Goal: Task Accomplishment & Management: Manage account settings

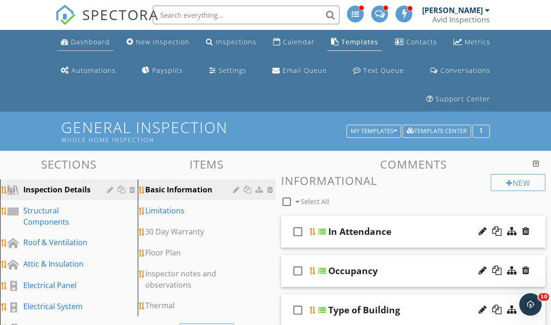
click at [88, 44] on div "Dashboard" at bounding box center [90, 41] width 39 height 9
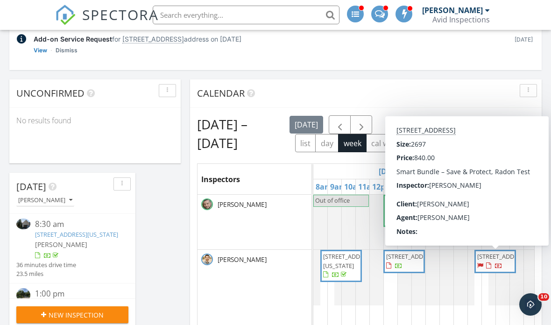
click at [501, 261] on span "8927 High Dr, Leawood 66206" at bounding box center [503, 256] width 52 height 8
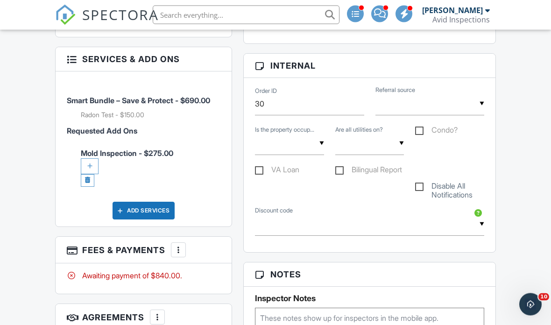
scroll to position [730, 0]
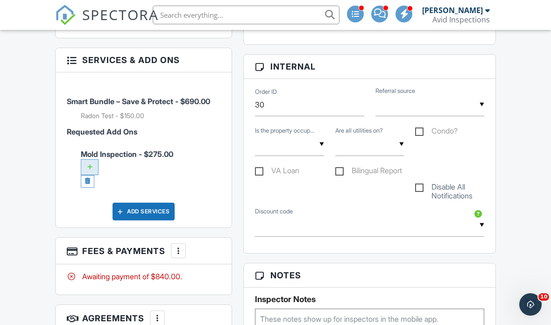
click at [92, 175] on div at bounding box center [90, 167] width 18 height 16
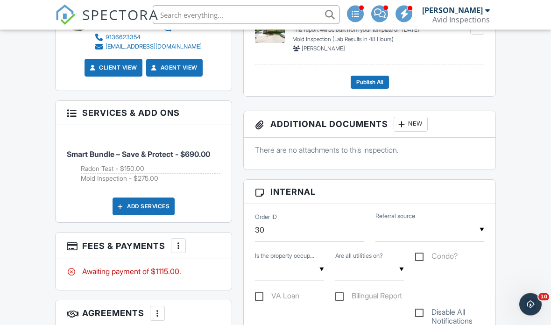
scroll to position [678, 0]
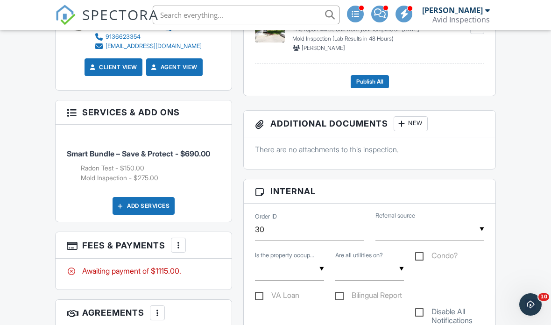
click at [178, 250] on div at bounding box center [178, 244] width 9 height 9
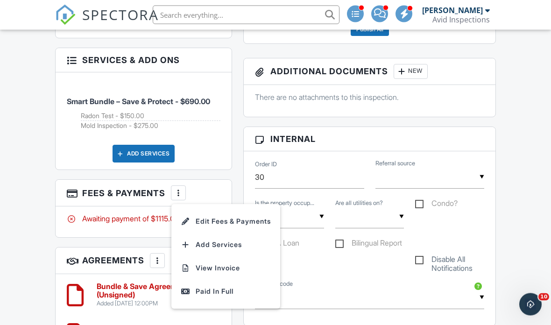
scroll to position [730, 0]
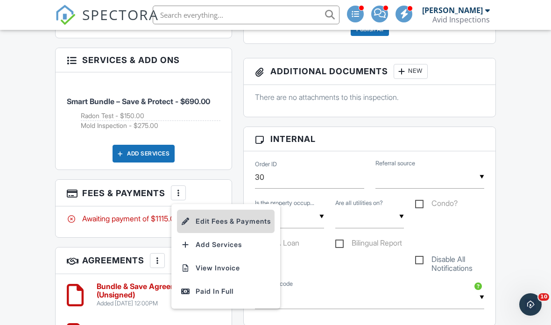
click at [257, 233] on li "Edit Fees & Payments" at bounding box center [226, 221] width 98 height 23
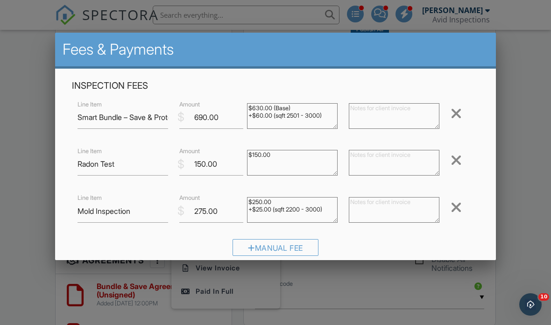
click at [460, 118] on div at bounding box center [456, 113] width 11 height 15
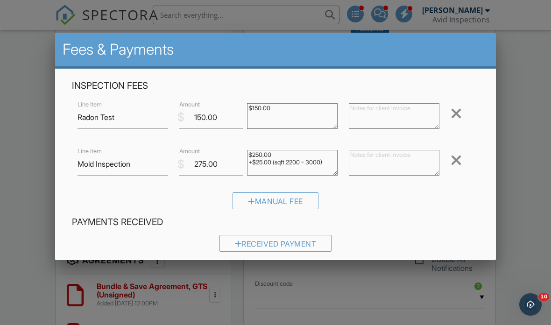
click at [462, 111] on div at bounding box center [456, 113] width 11 height 15
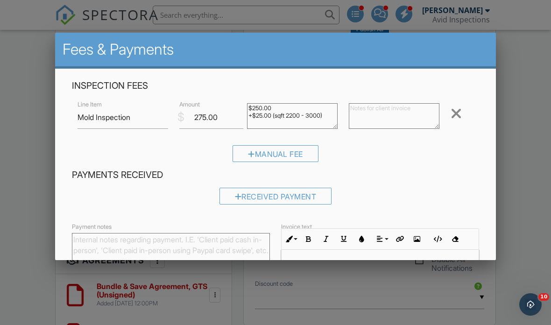
click at [456, 115] on div at bounding box center [456, 113] width 11 height 15
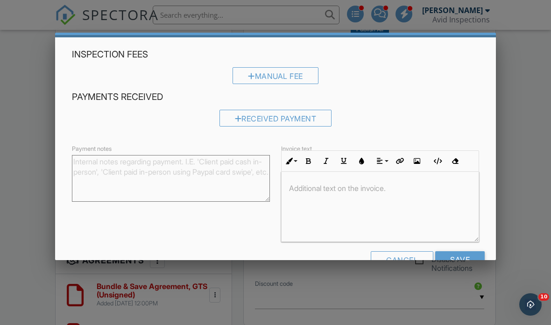
scroll to position [31, 0]
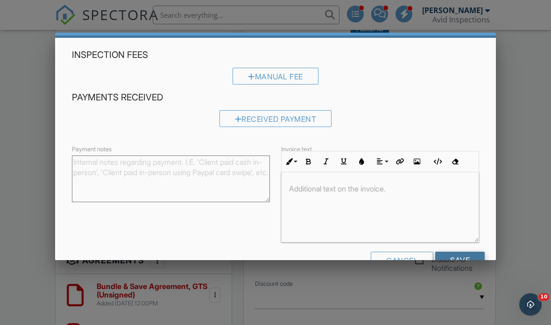
click at [461, 264] on input "Save" at bounding box center [459, 260] width 49 height 17
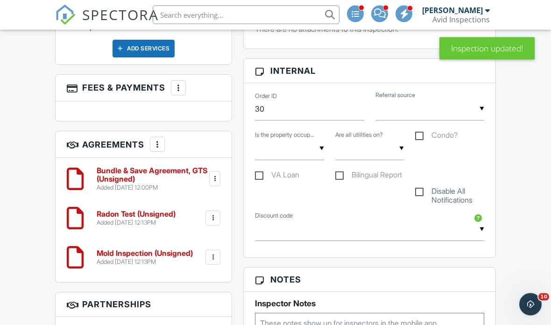
scroll to position [807, 0]
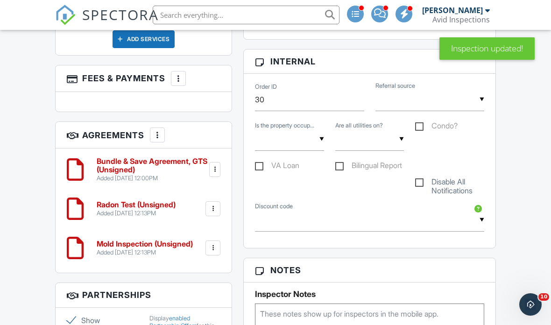
click at [219, 174] on div at bounding box center [214, 169] width 9 height 9
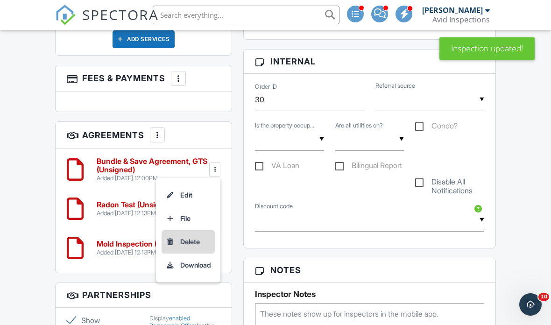
click at [195, 254] on li "Delete" at bounding box center [188, 241] width 53 height 23
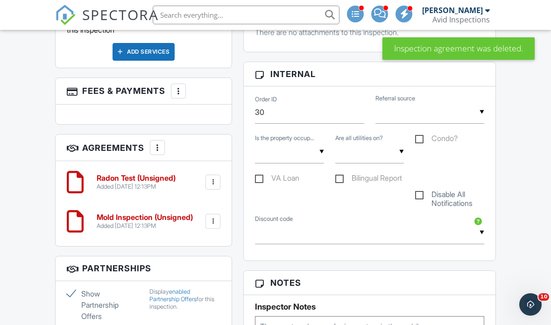
click at [219, 190] on div at bounding box center [212, 182] width 15 height 15
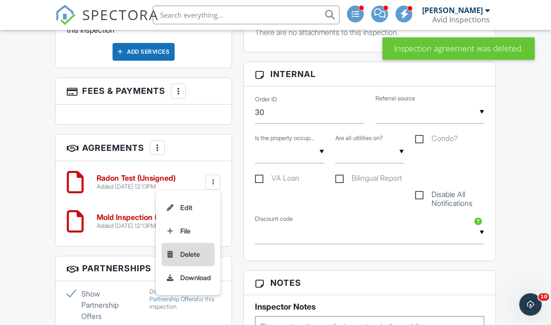
click at [192, 266] on li "Delete" at bounding box center [188, 254] width 53 height 23
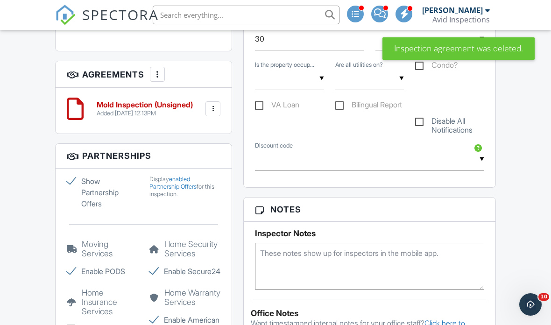
click at [218, 113] on div at bounding box center [212, 108] width 9 height 9
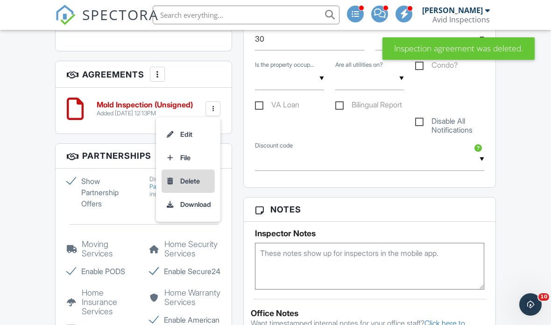
click at [193, 193] on li "Delete" at bounding box center [188, 181] width 53 height 23
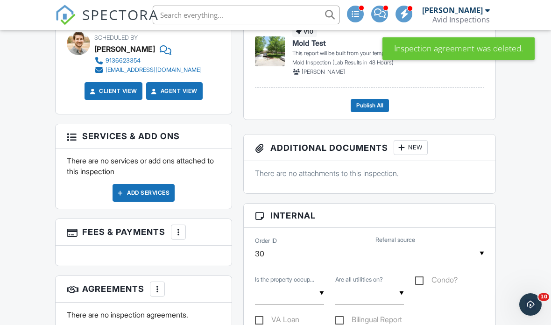
click at [149, 200] on div "Add Services" at bounding box center [144, 193] width 62 height 18
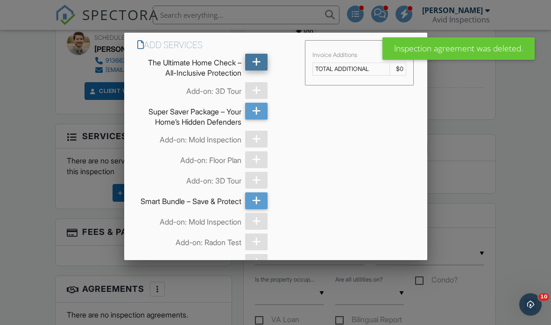
click at [257, 63] on icon at bounding box center [256, 62] width 9 height 17
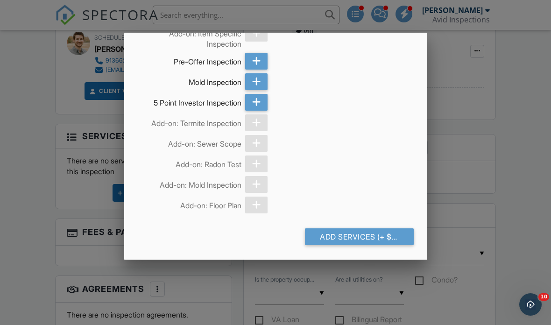
scroll to position [628, 0]
click at [492, 164] on div at bounding box center [275, 156] width 551 height 406
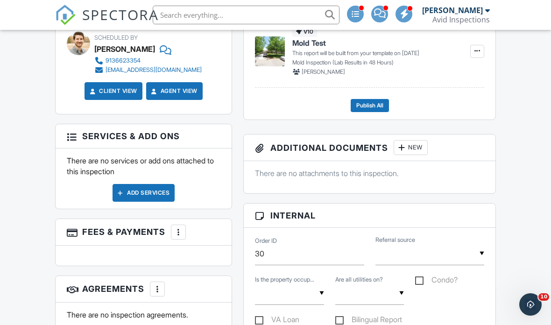
click at [148, 197] on div "Add Services" at bounding box center [144, 193] width 62 height 18
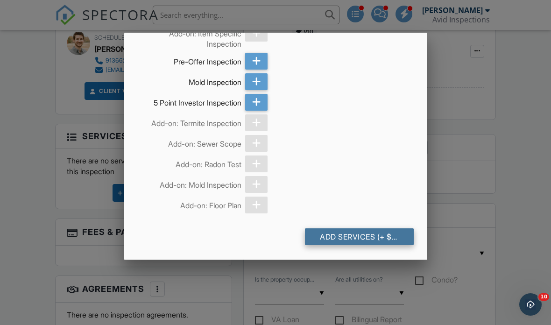
click at [349, 238] on div "Add Services (+ $1040.0)" at bounding box center [359, 236] width 109 height 17
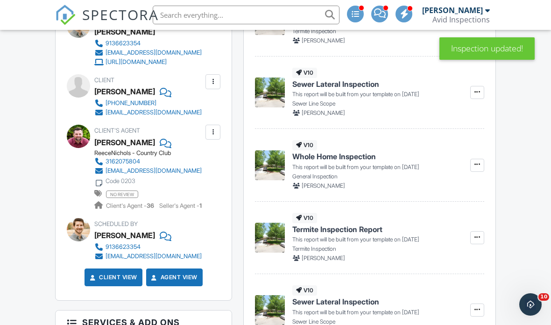
scroll to position [479, 0]
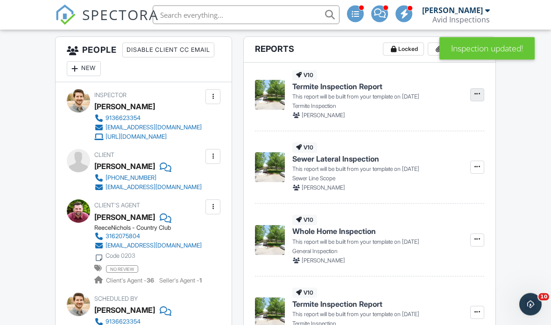
click at [479, 95] on icon at bounding box center [477, 94] width 6 height 7
click at [433, 141] on span "Delete Report" at bounding box center [422, 141] width 41 height 10
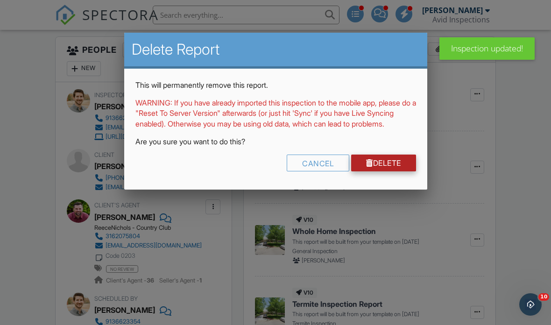
click at [386, 171] on link "Delete" at bounding box center [383, 163] width 65 height 17
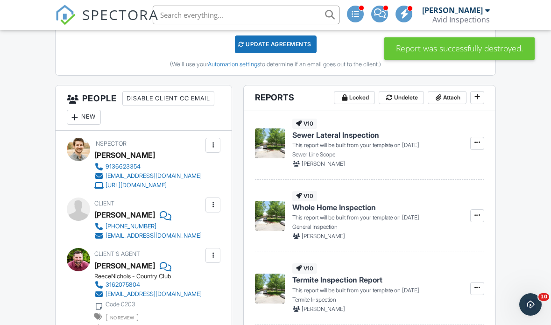
scroll to position [370, 0]
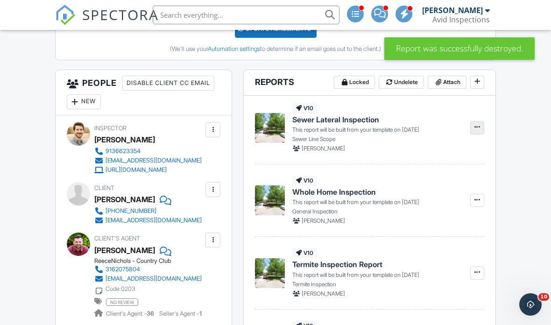
click at [475, 124] on icon at bounding box center [477, 127] width 6 height 7
click at [436, 175] on span "Delete Report" at bounding box center [422, 174] width 41 height 10
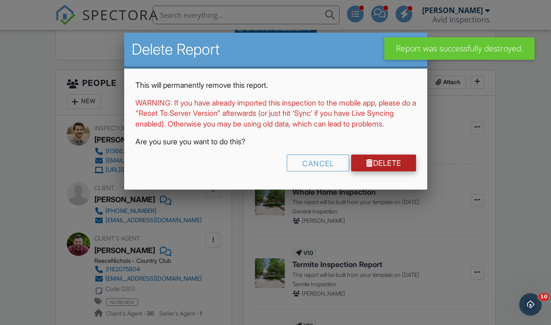
click at [378, 170] on link "Delete" at bounding box center [383, 163] width 65 height 17
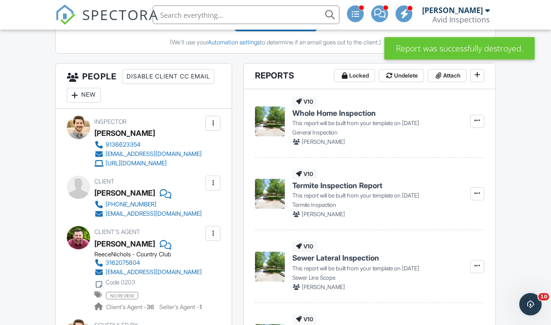
scroll to position [376, 0]
click at [476, 119] on icon at bounding box center [477, 121] width 6 height 7
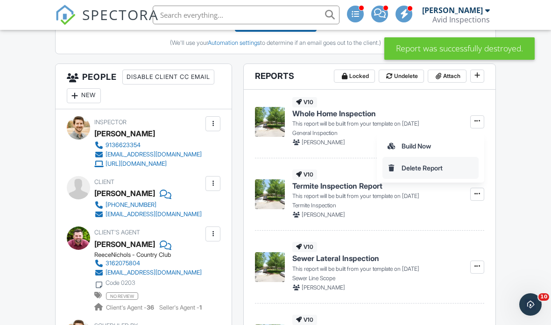
click at [448, 168] on label "Delete Report" at bounding box center [430, 168] width 96 height 22
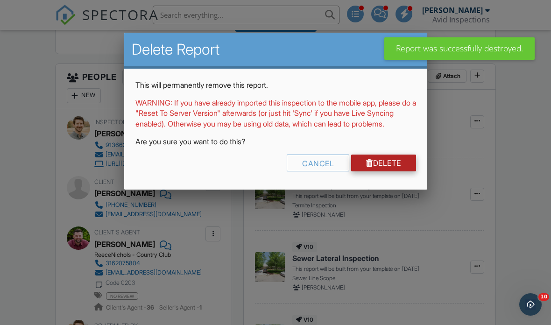
click at [408, 171] on link "Delete" at bounding box center [383, 163] width 65 height 17
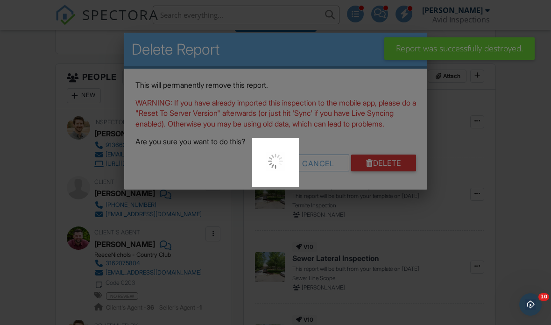
click at [394, 173] on div at bounding box center [275, 162] width 551 height 325
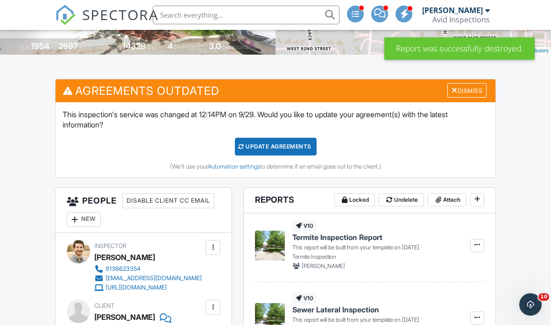
scroll to position [249, 0]
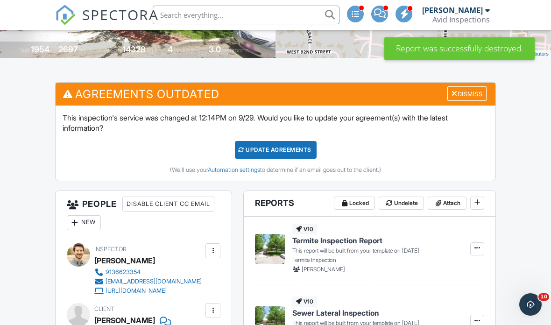
click at [282, 152] on div "Update Agreements" at bounding box center [276, 150] width 82 height 18
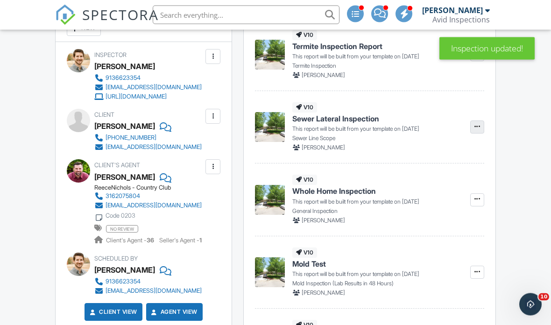
click at [480, 124] on icon at bounding box center [477, 127] width 6 height 7
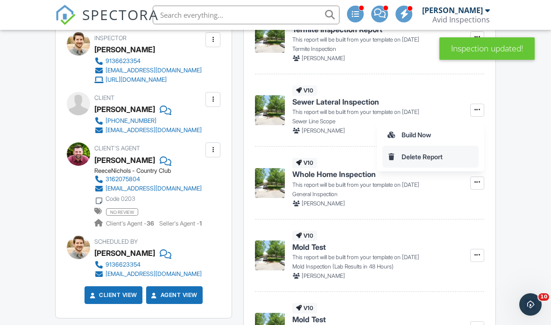
click at [451, 158] on label "Delete Report" at bounding box center [430, 157] width 96 height 22
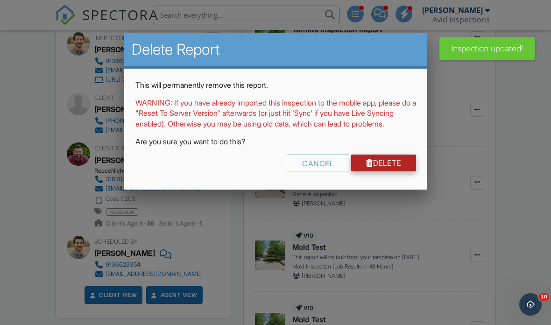
click at [395, 171] on link "Delete" at bounding box center [383, 163] width 65 height 17
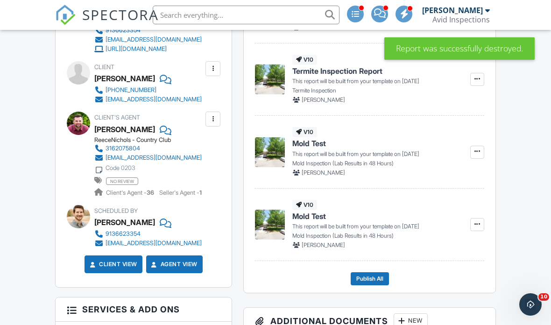
scroll to position [371, 0]
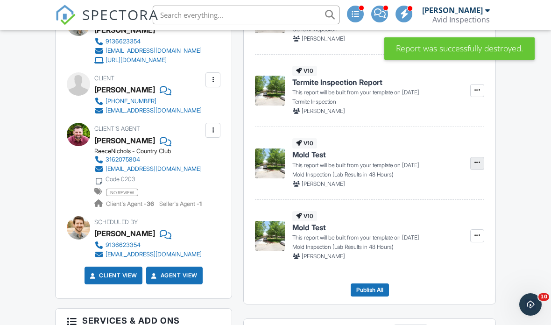
click at [478, 163] on icon at bounding box center [477, 162] width 6 height 7
click at [478, 165] on span at bounding box center [477, 162] width 9 height 9
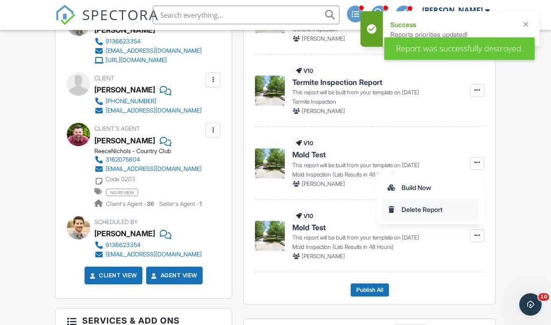
click at [443, 211] on span "Delete Report" at bounding box center [422, 210] width 41 height 10
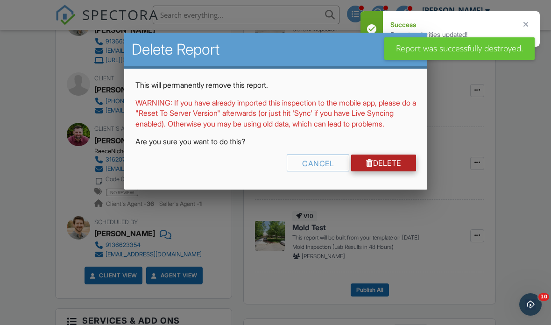
click at [402, 171] on link "Delete" at bounding box center [383, 163] width 65 height 17
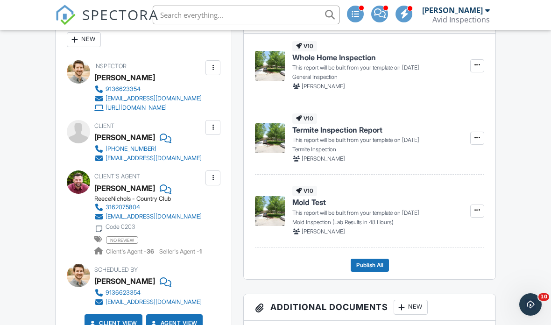
scroll to position [323, 0]
click at [161, 140] on div at bounding box center [164, 138] width 9 height 14
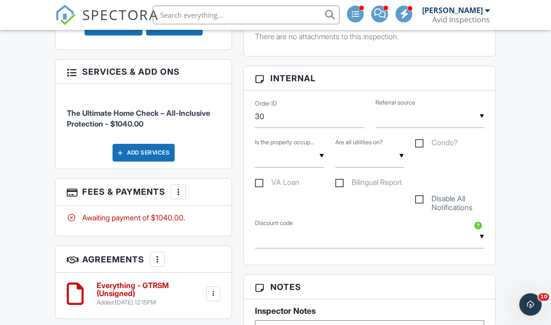
scroll to position [620, 0]
click at [215, 298] on div at bounding box center [213, 293] width 9 height 9
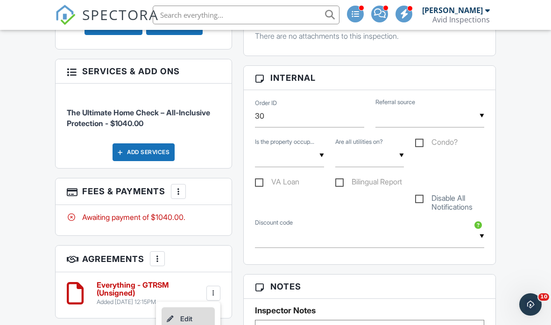
click at [191, 325] on li "Edit" at bounding box center [188, 318] width 53 height 23
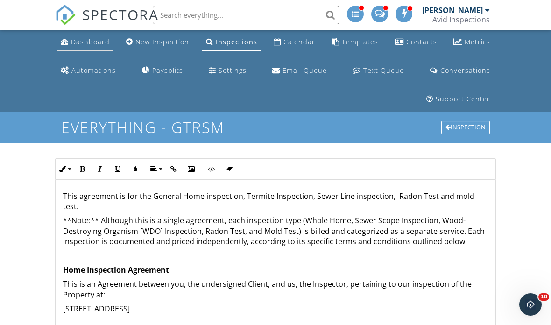
click at [86, 41] on div "Dashboard" at bounding box center [90, 41] width 39 height 9
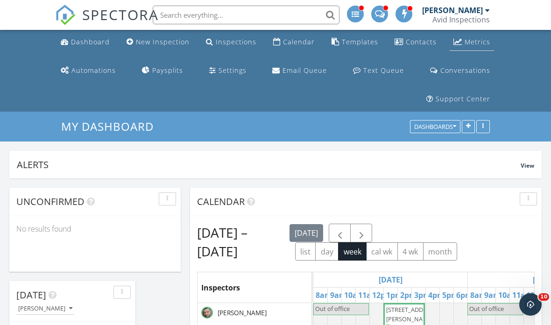
click at [476, 46] on div "Metrics" at bounding box center [478, 41] width 26 height 9
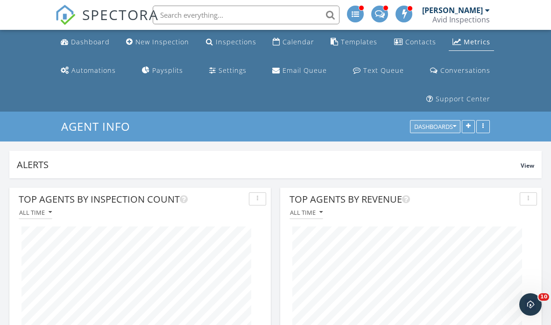
click at [439, 126] on div "Dashboards" at bounding box center [435, 127] width 42 height 7
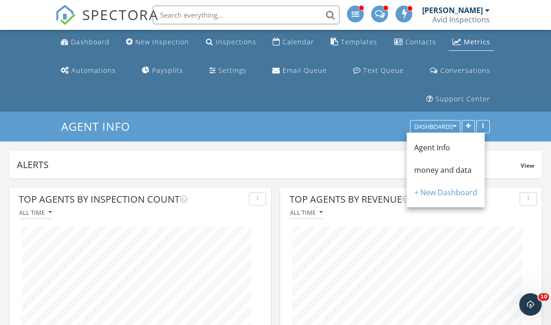
click at [457, 169] on span "money and data" at bounding box center [442, 170] width 57 height 10
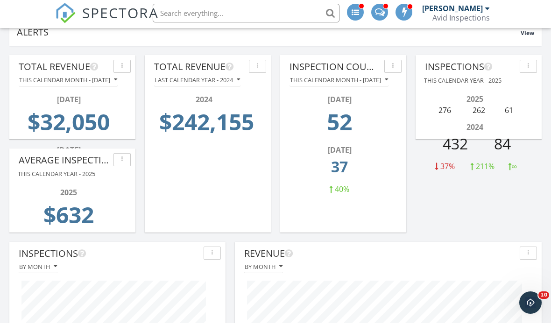
scroll to position [133, 0]
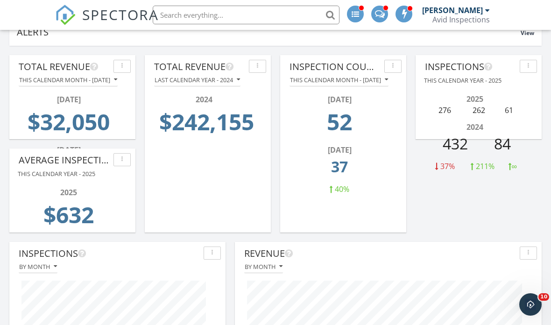
click at [233, 83] on div "Last calendar year - 2024" at bounding box center [197, 80] width 85 height 7
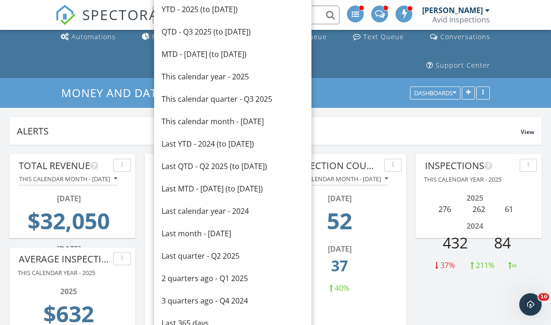
scroll to position [32, 0]
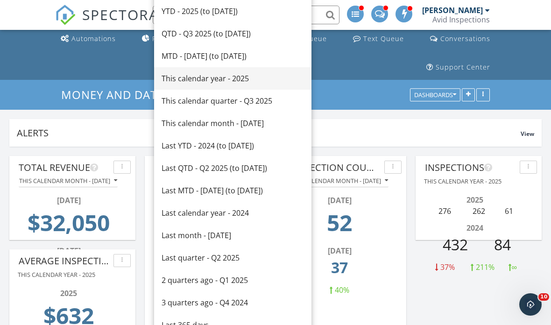
click at [250, 80] on div "This calendar year - 2025" at bounding box center [233, 78] width 142 height 11
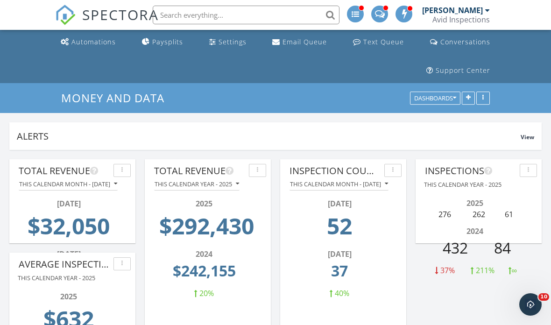
scroll to position [0, 0]
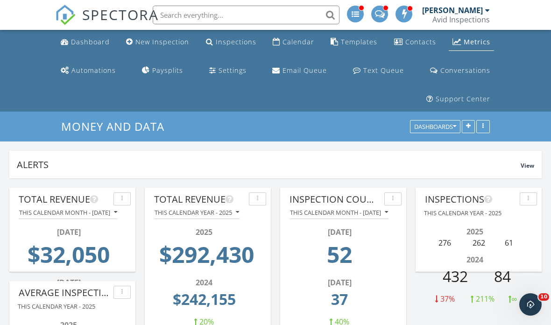
click at [484, 15] on div "Avid Inspections" at bounding box center [460, 19] width 57 height 9
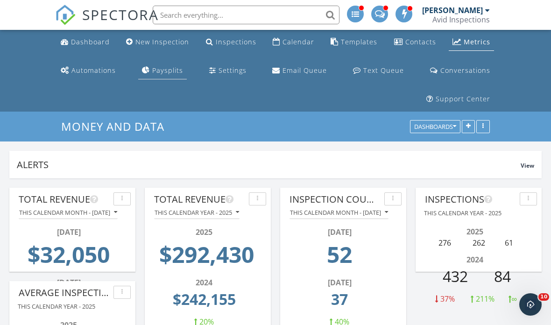
click at [160, 66] on div "Paysplits" at bounding box center [167, 70] width 31 height 9
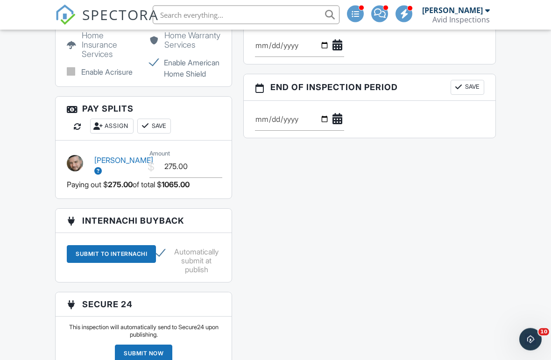
scroll to position [1351, 0]
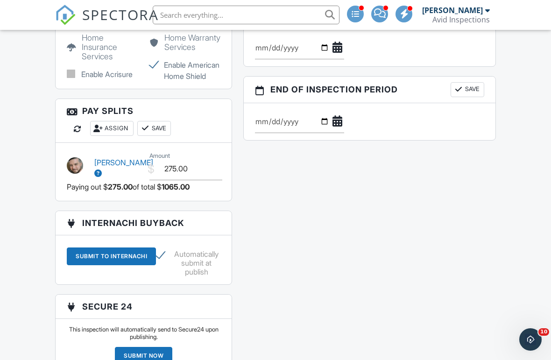
click at [107, 136] on div "Assign" at bounding box center [111, 128] width 43 height 15
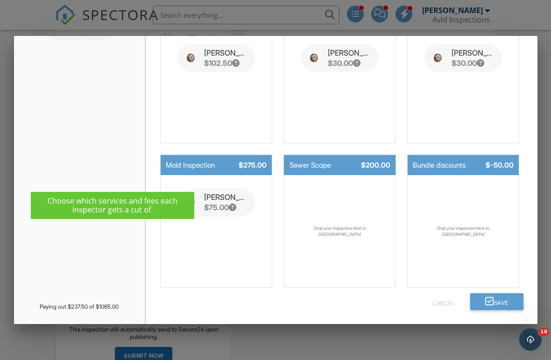
scroll to position [119, 0]
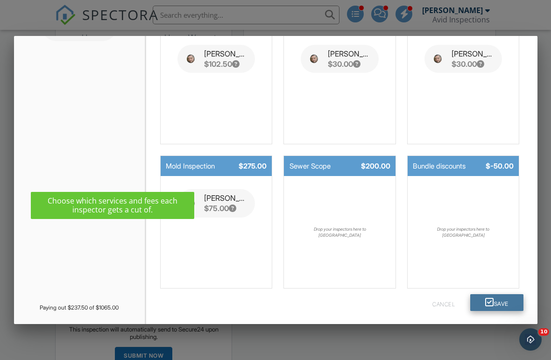
click at [496, 305] on button "Save" at bounding box center [496, 302] width 53 height 17
